Goal: Transaction & Acquisition: Book appointment/travel/reservation

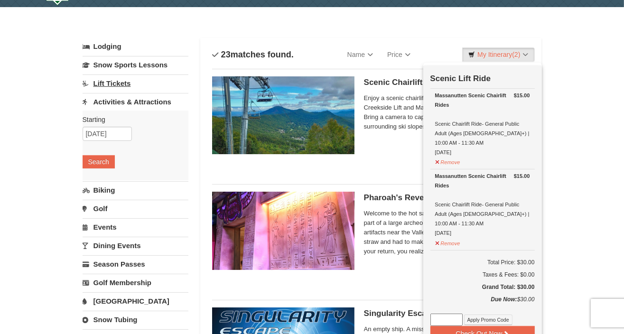
scroll to position [2, 0]
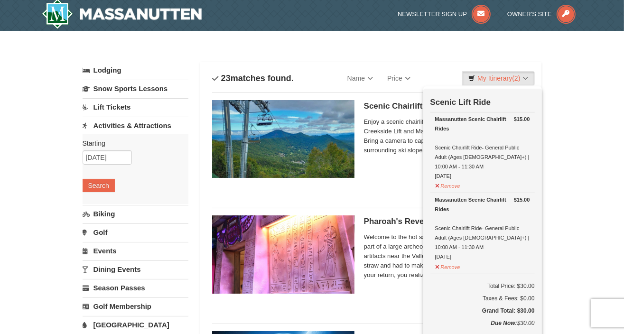
click at [120, 68] on link "Lodging" at bounding box center [136, 70] width 106 height 17
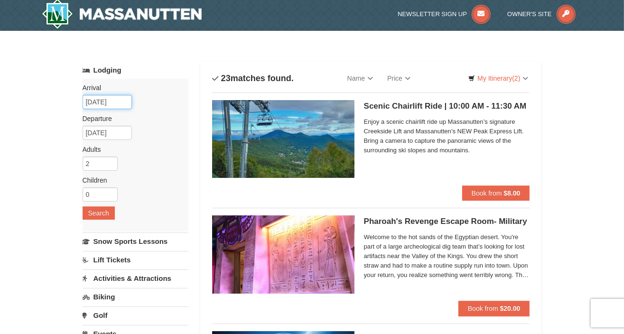
click at [100, 103] on input "[DATE]" at bounding box center [107, 102] width 49 height 14
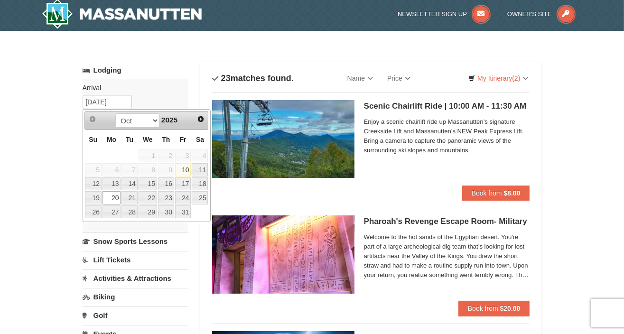
click at [157, 82] on div "Arrival Please format dates MM/DD/YYYY Please format dates MM/DD/YYYY 10/20/202…" at bounding box center [136, 155] width 106 height 153
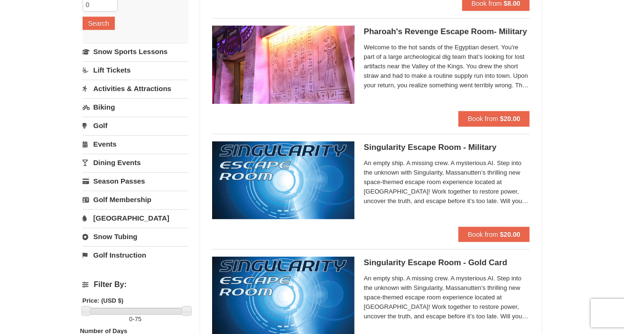
scroll to position [145, 0]
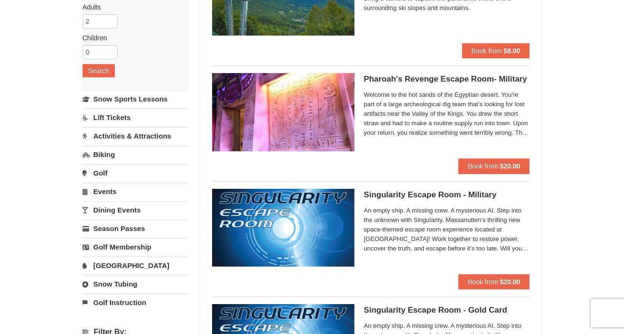
click at [125, 113] on link "Lift Tickets" at bounding box center [136, 118] width 106 height 18
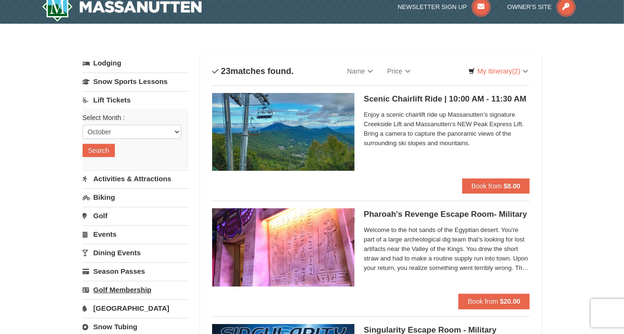
scroll to position [2, 0]
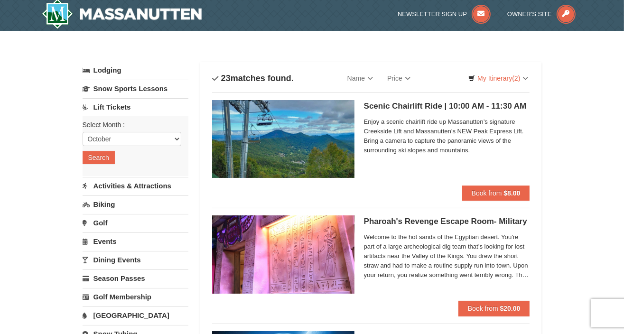
click at [171, 129] on div "Select Month : Please format dates MM/DD/YYYY October November December January…" at bounding box center [136, 146] width 106 height 60
click at [98, 157] on button "Search" at bounding box center [99, 157] width 32 height 13
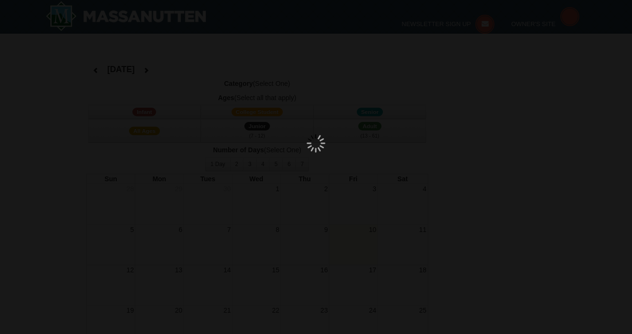
select select "10"
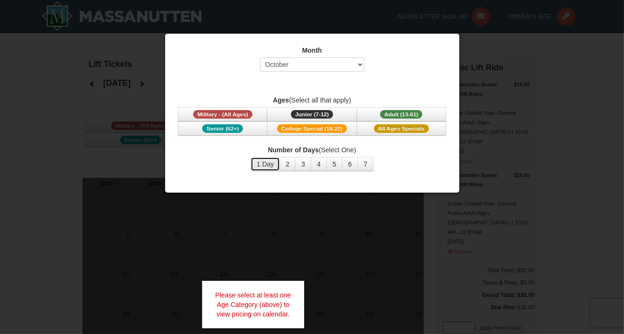
click at [262, 165] on button "1 Day" at bounding box center [265, 164] width 30 height 14
click at [417, 114] on span "Adult (13-61)" at bounding box center [401, 114] width 43 height 9
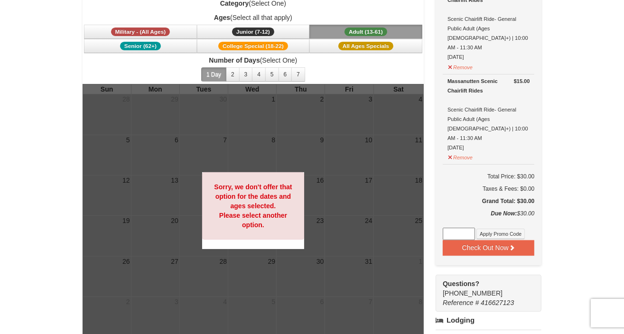
scroll to position [95, 0]
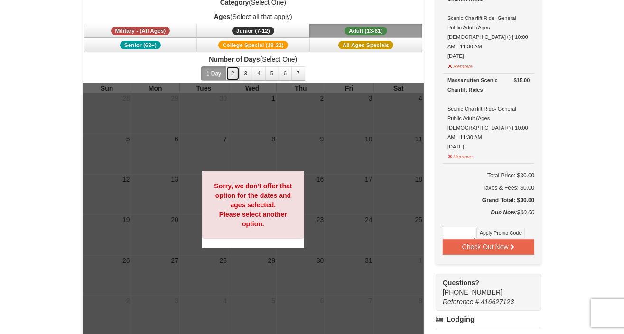
click at [234, 72] on button "2" at bounding box center [233, 73] width 14 height 14
click at [248, 69] on button "3" at bounding box center [246, 73] width 14 height 14
click at [339, 67] on span "Number of Days (Select One) 1 Day 2 3 4 5 6 7 8 9 10 11 12 13 14 15" at bounding box center [254, 69] width 342 height 28
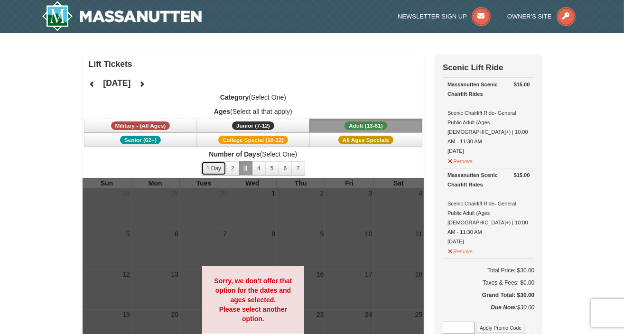
click at [213, 165] on button "1 Day" at bounding box center [213, 168] width 25 height 14
click at [289, 167] on button "6" at bounding box center [285, 168] width 14 height 14
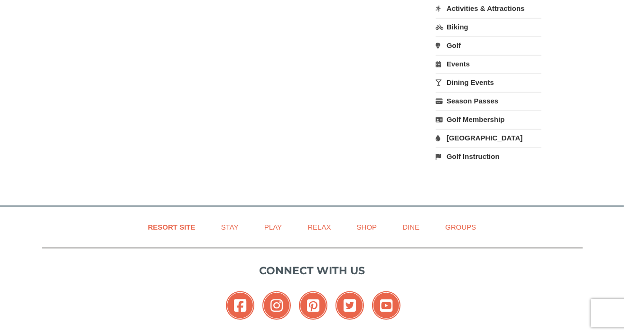
scroll to position [520, 0]
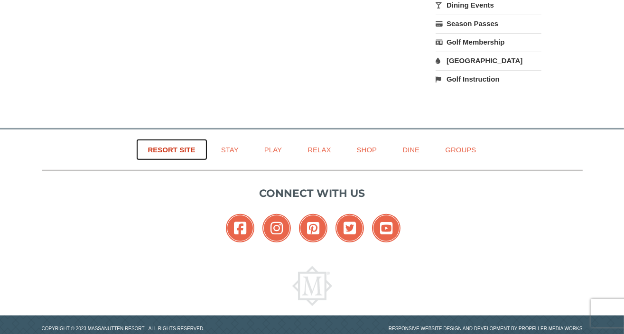
click at [193, 139] on link "Resort Site" at bounding box center [171, 149] width 71 height 21
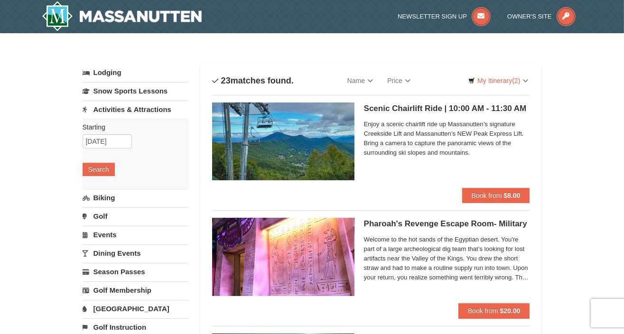
click at [104, 74] on link "Lodging" at bounding box center [136, 72] width 106 height 17
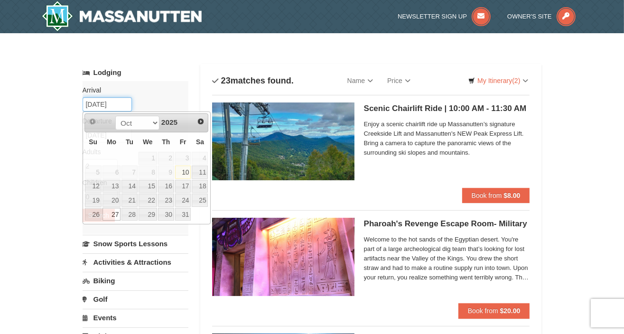
click at [101, 103] on input "[DATE]" at bounding box center [107, 104] width 49 height 14
click at [97, 210] on link "26" at bounding box center [93, 214] width 17 height 13
type input "10/26/2025"
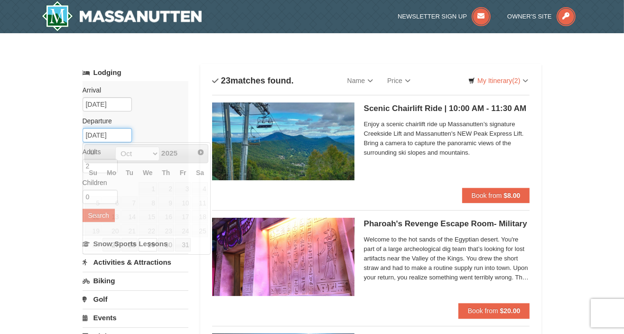
click at [101, 135] on input "[DATE]" at bounding box center [107, 135] width 49 height 14
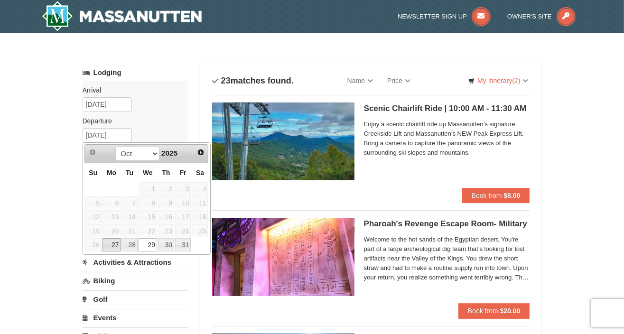
click at [114, 242] on link "27" at bounding box center [111, 244] width 18 height 13
type input "[DATE]"
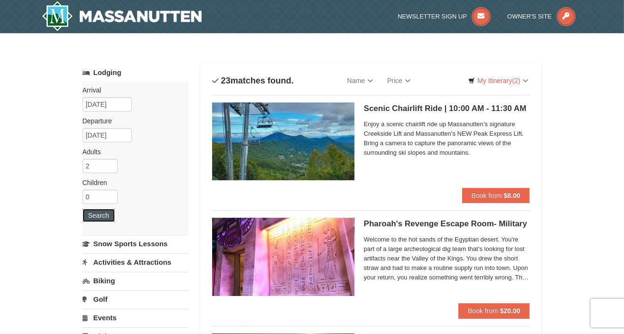
click at [96, 215] on button "Search" at bounding box center [99, 215] width 32 height 13
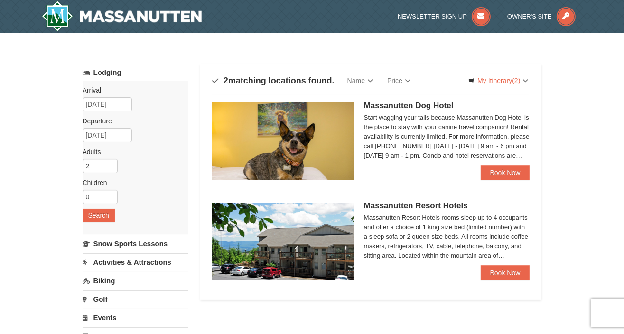
click at [257, 231] on img at bounding box center [283, 242] width 142 height 78
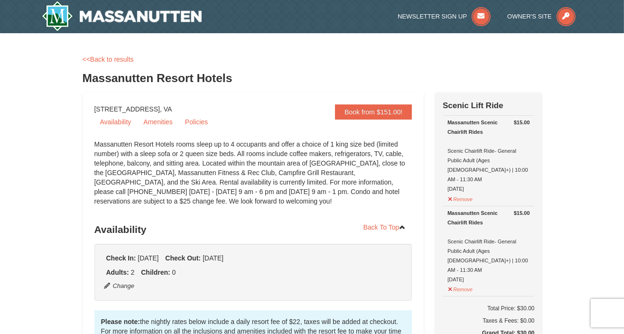
drag, startPoint x: 205, startPoint y: 111, endPoint x: 122, endPoint y: 112, distance: 82.5
drag, startPoint x: 95, startPoint y: 109, endPoint x: 206, endPoint y: 111, distance: 111.5
copy div "1822 Resort Drive, Massanutten, VA"
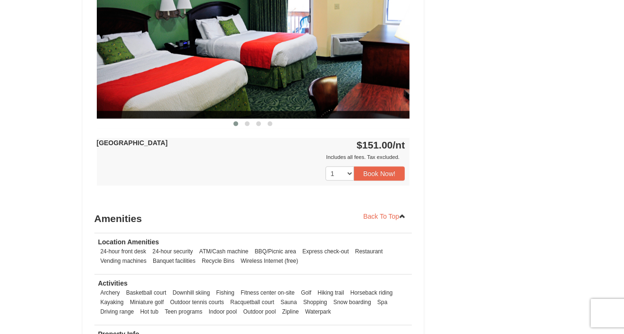
scroll to position [664, 0]
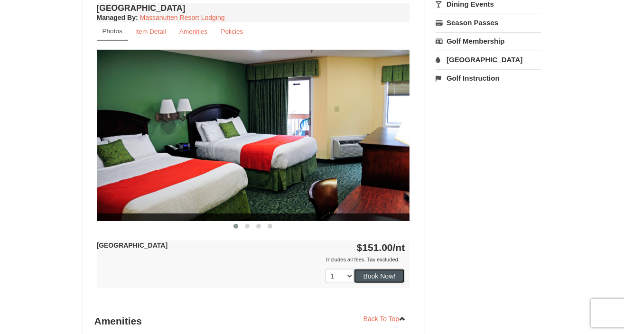
click at [381, 273] on button "Book Now!" at bounding box center [379, 276] width 51 height 14
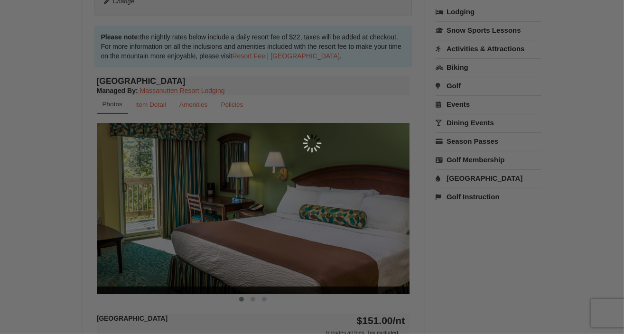
scroll to position [92, 0]
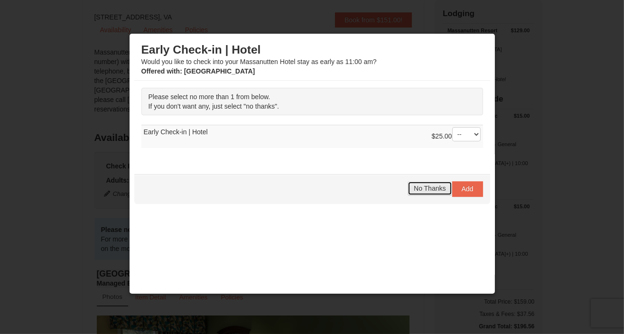
click at [435, 186] on span "No Thanks" at bounding box center [430, 189] width 32 height 8
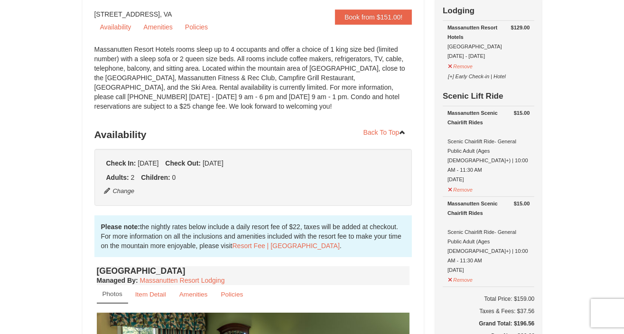
scroll to position [0, 0]
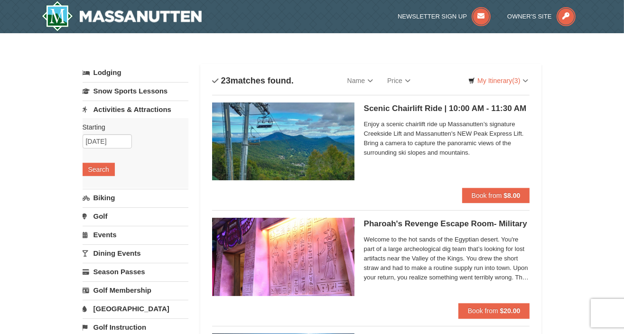
click at [423, 106] on h5 "Scenic Chairlift Ride | 10:00 AM - 11:30 AM Massanutten Scenic Chairlift Rides" at bounding box center [447, 108] width 166 height 9
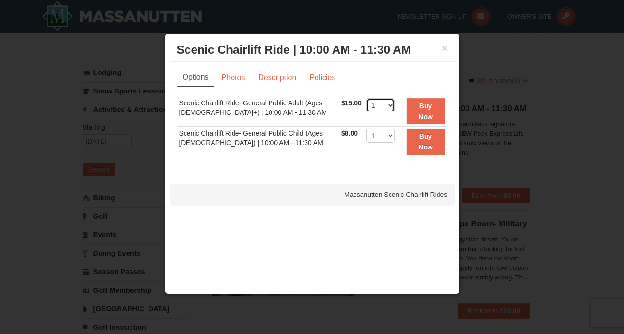
click at [387, 102] on select "1 2 3 4 5 6 7 8 9 10 11 12 13 14 15 16 17 18 19 20 21 22" at bounding box center [380, 105] width 28 height 14
select select "2"
click at [366, 98] on select "1 2 3 4 5 6 7 8 9 10 11 12 13 14 15 16 17 18 19 20 21 22" at bounding box center [380, 105] width 28 height 14
drag, startPoint x: 448, startPoint y: 194, endPoint x: 343, endPoint y: 196, distance: 104.9
click at [343, 196] on div "Massanutten Scenic Chairlift Rides" at bounding box center [312, 195] width 285 height 24
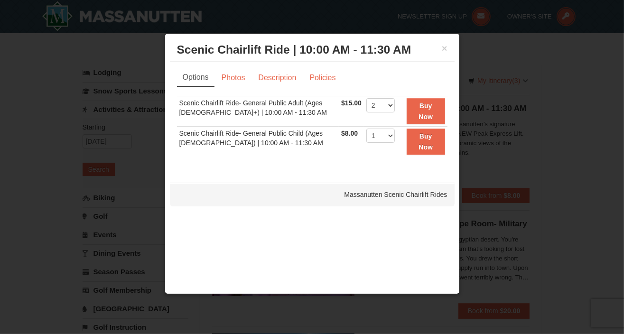
copy div "Massanutten Scenic Chairlift Rides"
click at [336, 195] on div "Massanutten Scenic Chairlift Rides" at bounding box center [312, 195] width 285 height 24
drag, startPoint x: 445, startPoint y: 194, endPoint x: 345, endPoint y: 199, distance: 99.7
click at [344, 199] on div "Massanutten Scenic Chairlift Rides" at bounding box center [312, 195] width 285 height 24
click at [451, 192] on div "Massanutten Scenic Chairlift Rides" at bounding box center [312, 195] width 285 height 24
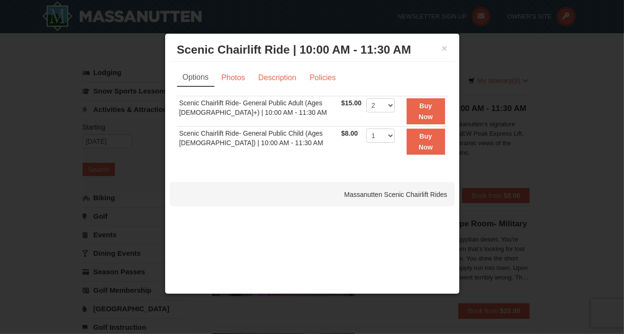
drag, startPoint x: 448, startPoint y: 194, endPoint x: 345, endPoint y: 195, distance: 103.0
click at [345, 195] on div "Massanutten Scenic Chairlift Rides" at bounding box center [312, 195] width 285 height 24
copy div "Massanutten Scenic Chairlift Rides"
click at [448, 49] on div "× Scenic Chairlift Ride | 10:00 AM - 11:30 AM Massanutten Scenic Chairlift Rides" at bounding box center [312, 49] width 285 height 23
click at [443, 49] on button "×" at bounding box center [445, 48] width 6 height 9
